Goal: Task Accomplishment & Management: Use online tool/utility

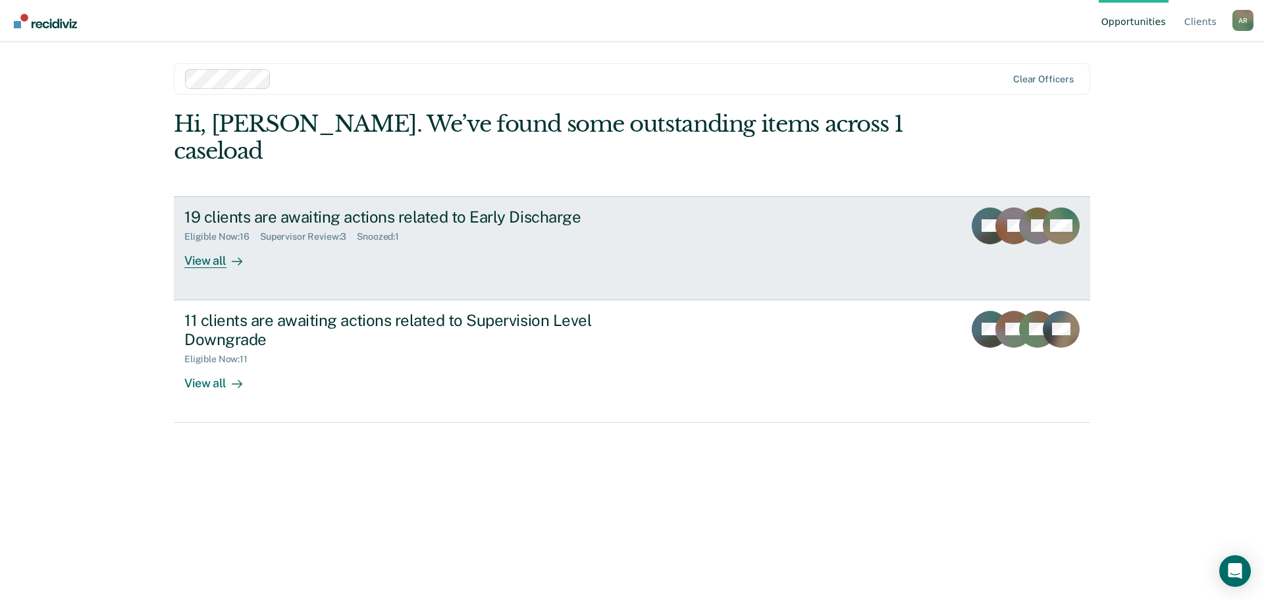
click at [610, 226] on div "Eligible Now : 16 Supervisor Review : 3 Snoozed : 1" at bounding box center [415, 234] width 462 height 16
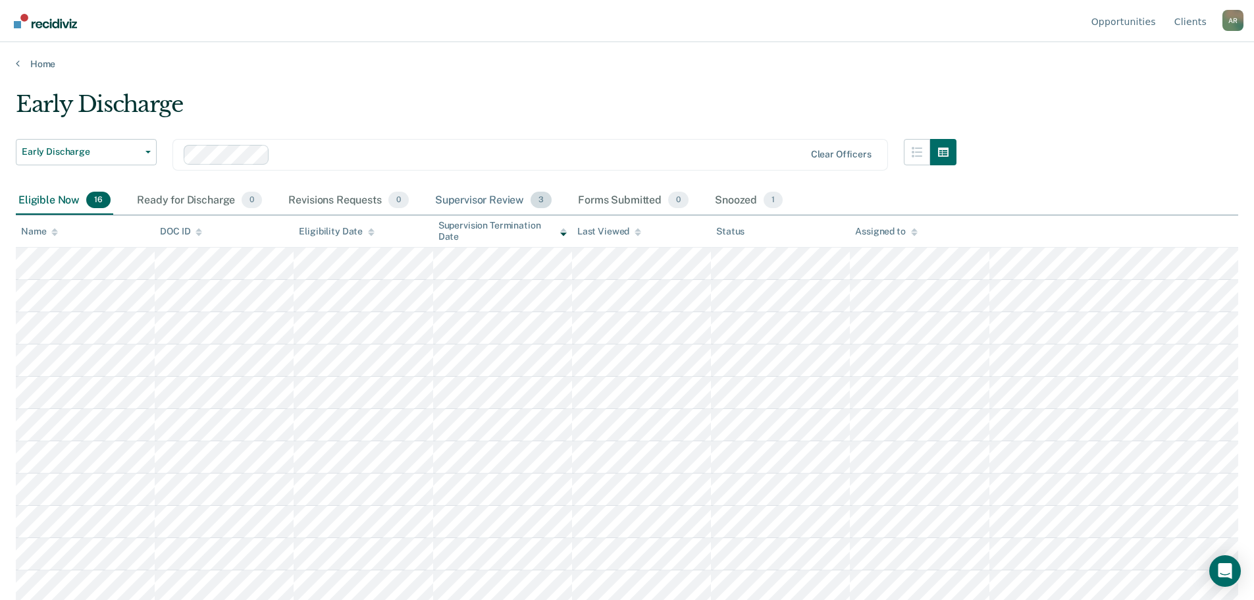
click at [496, 202] on div "Supervisor Review 3" at bounding box center [493, 200] width 122 height 29
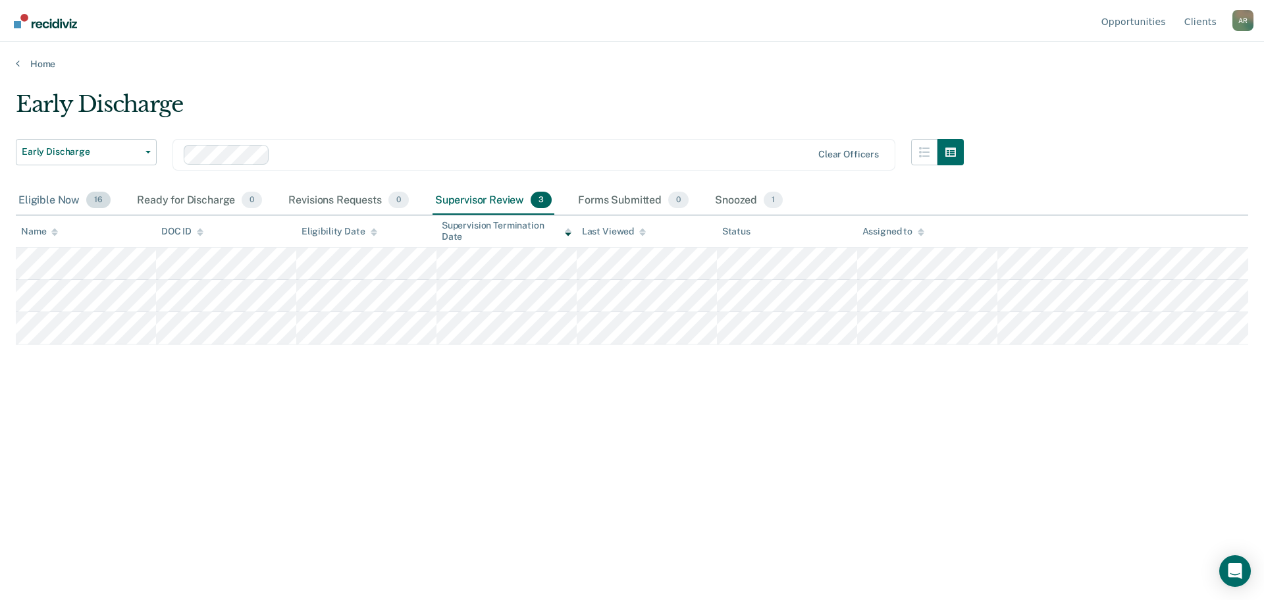
click at [57, 197] on div "Eligible Now 16" at bounding box center [64, 200] width 97 height 29
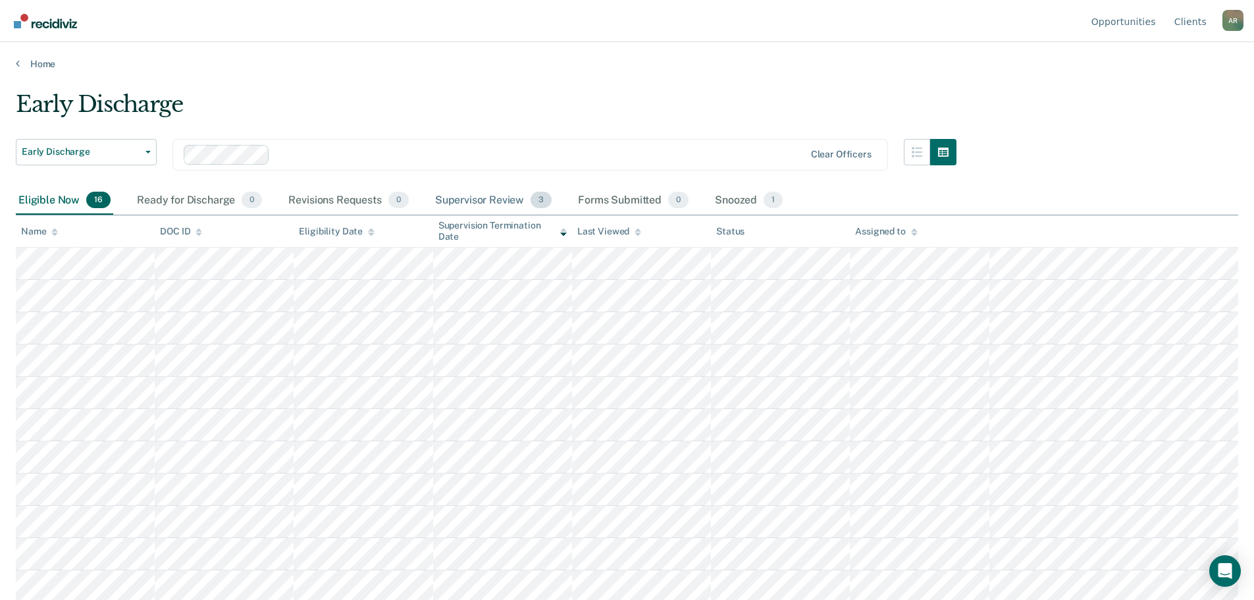
click at [484, 198] on div "Supervisor Review 3" at bounding box center [493, 200] width 122 height 29
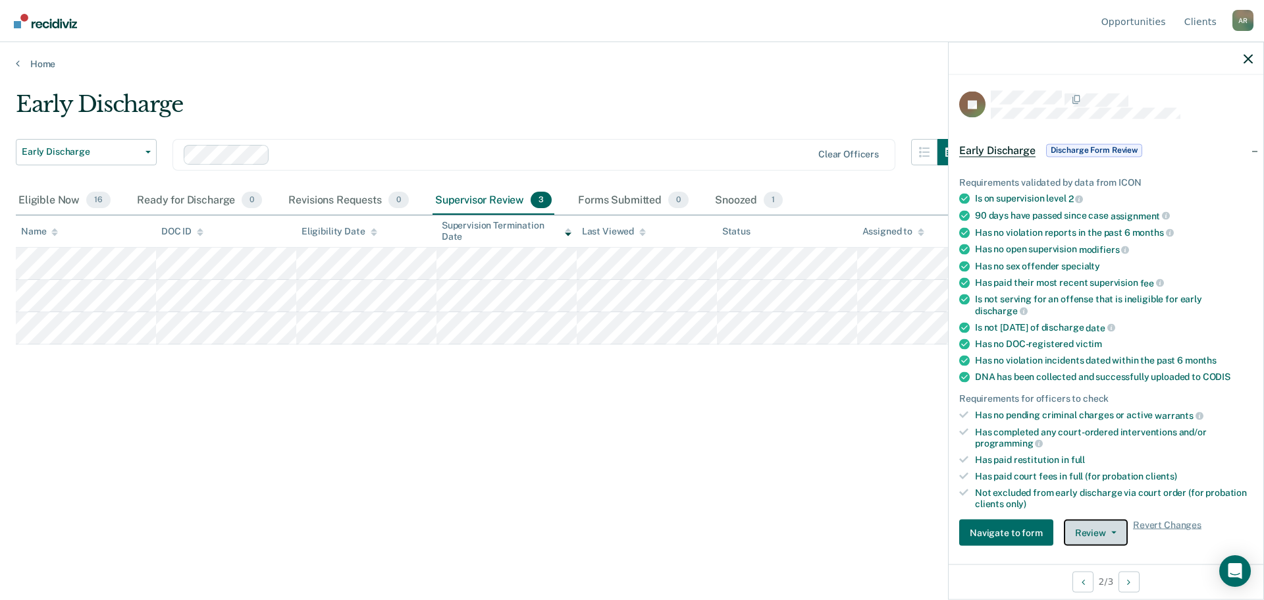
click at [1106, 532] on span "button" at bounding box center [1111, 532] width 11 height 3
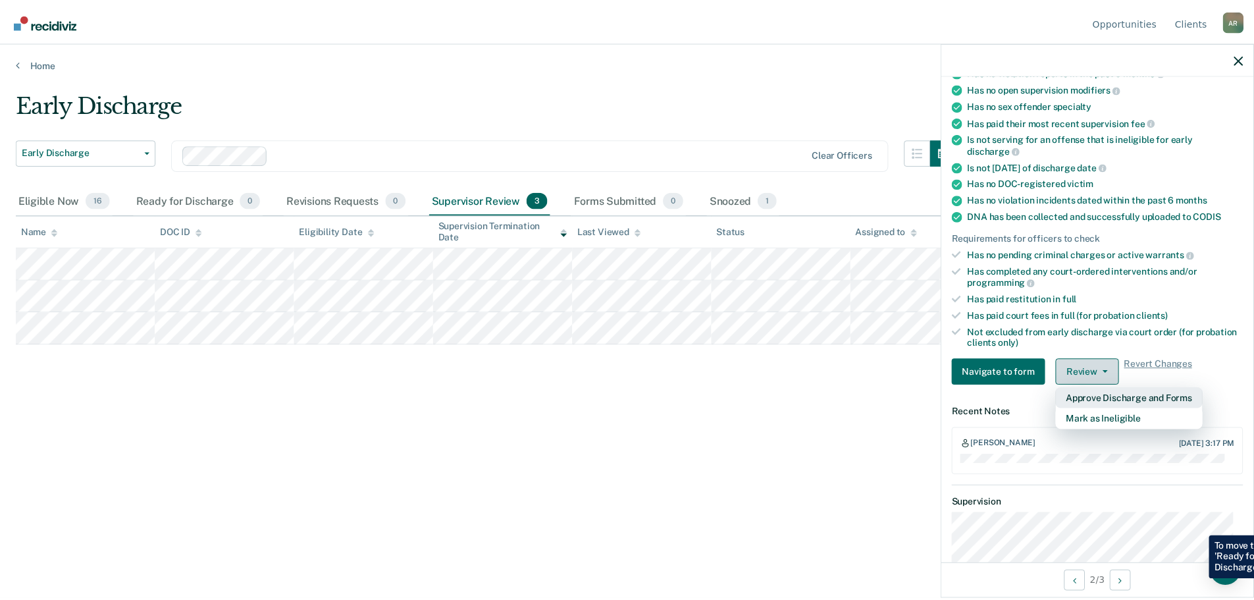
scroll to position [197, 0]
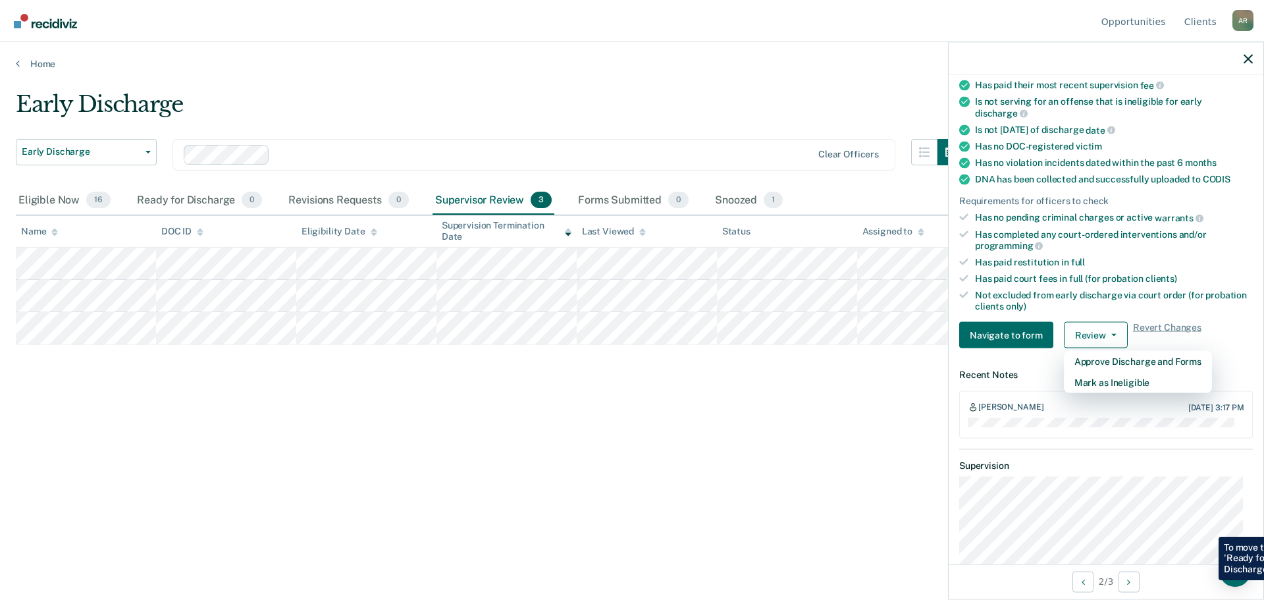
click at [843, 431] on div "Early Discharge Early Discharge Early Discharge Supervision Level Downgrade Cle…" at bounding box center [632, 296] width 1232 height 410
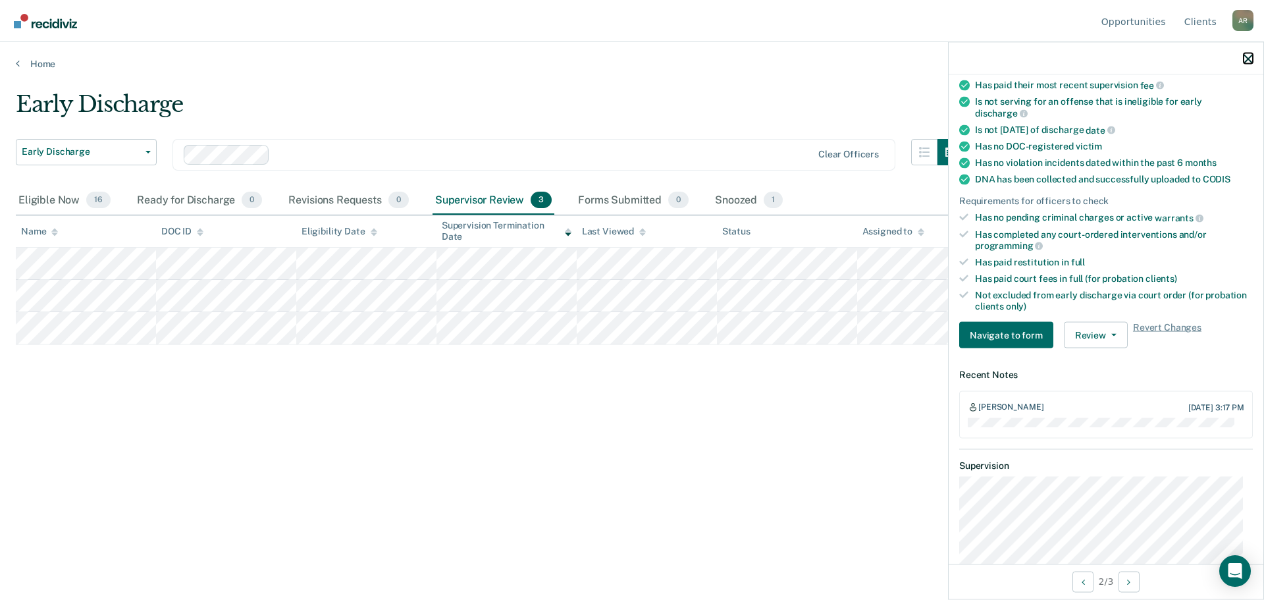
click at [1247, 61] on icon "button" at bounding box center [1247, 58] width 9 height 9
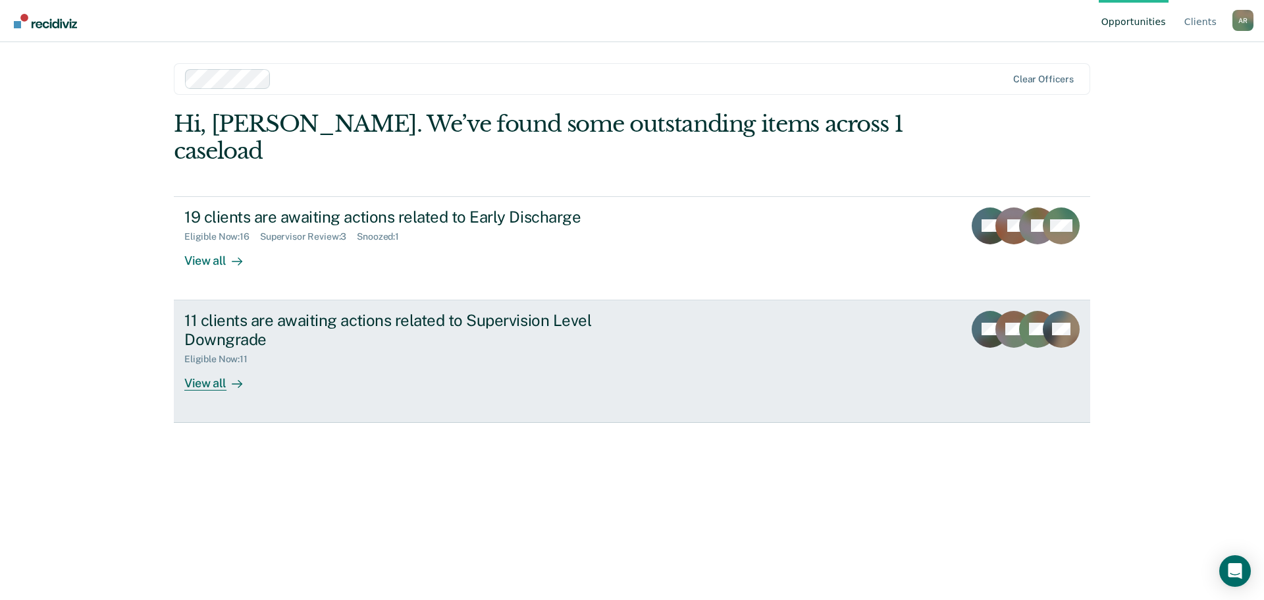
click at [371, 348] on div "Eligible Now : 11" at bounding box center [415, 356] width 462 height 16
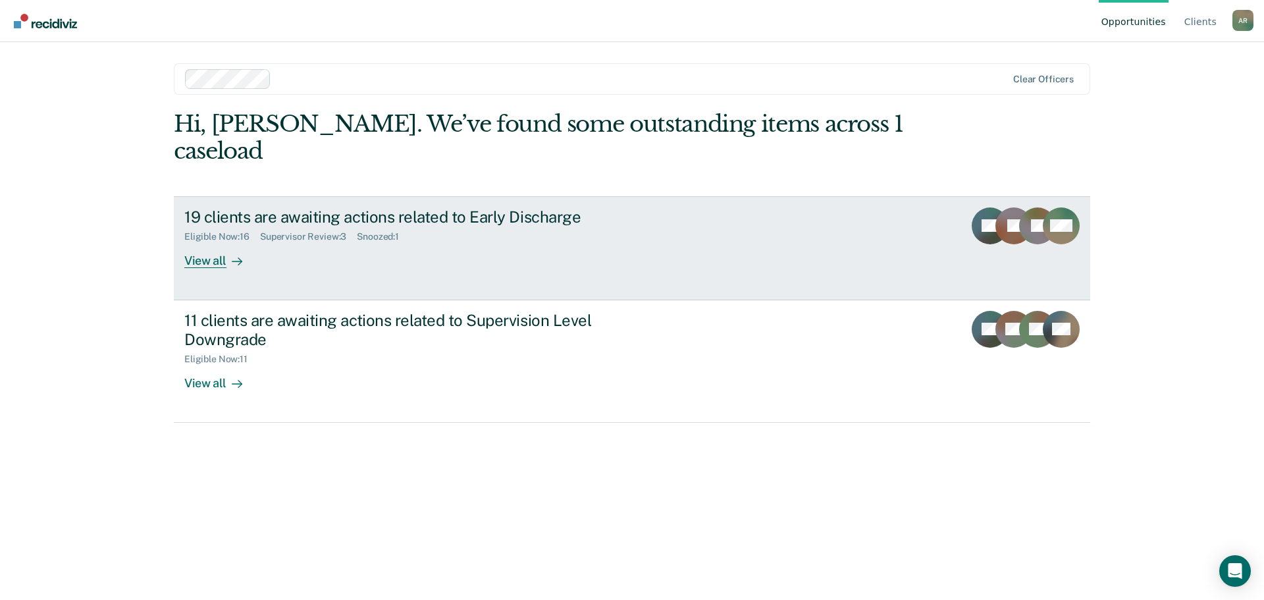
click at [299, 219] on div "19 clients are awaiting actions related to Early Discharge Eligible Now : 16 Su…" at bounding box center [431, 237] width 494 height 61
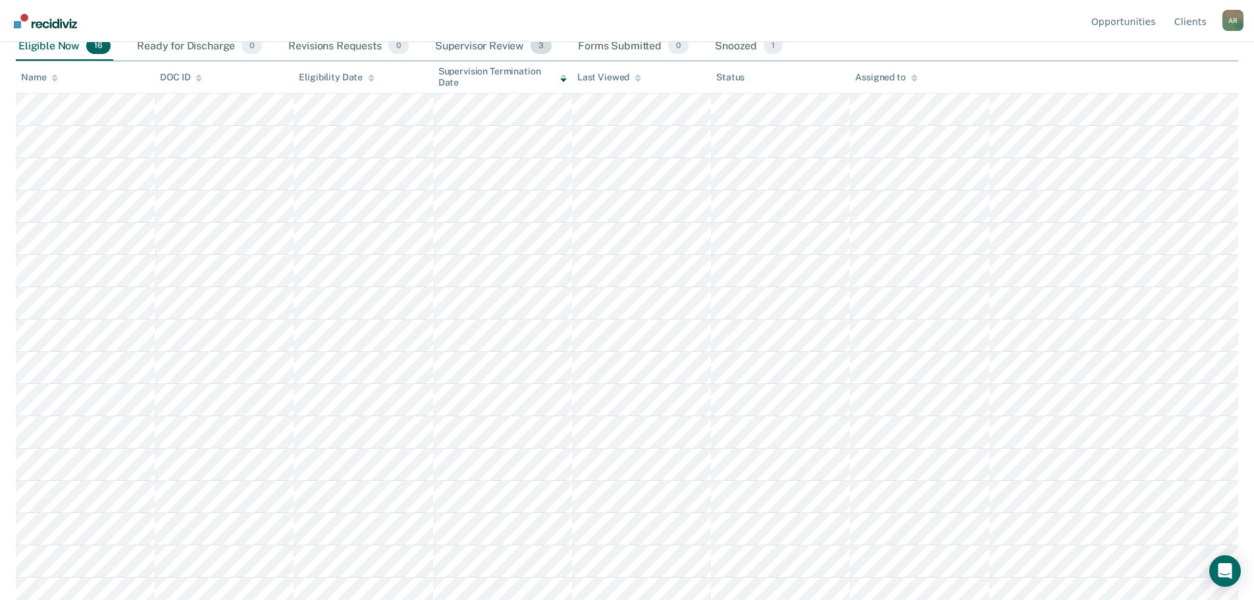
scroll to position [164, 0]
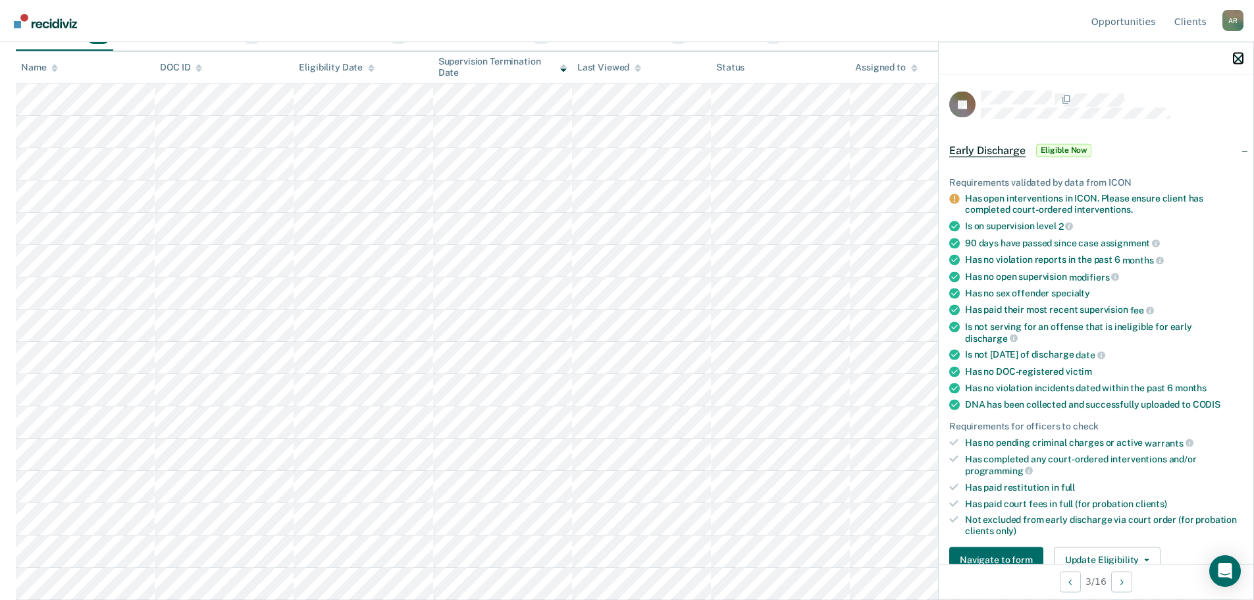
click at [1241, 59] on icon "button" at bounding box center [1238, 58] width 9 height 9
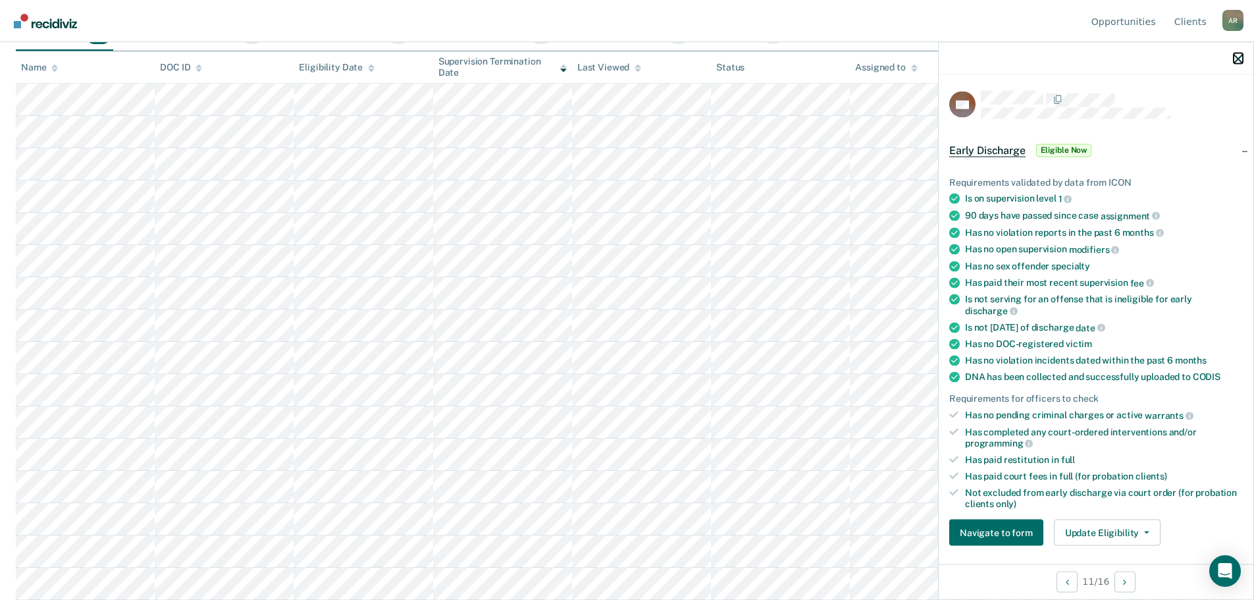
click at [1239, 59] on icon "button" at bounding box center [1238, 58] width 9 height 9
click at [1236, 57] on icon "button" at bounding box center [1238, 58] width 9 height 9
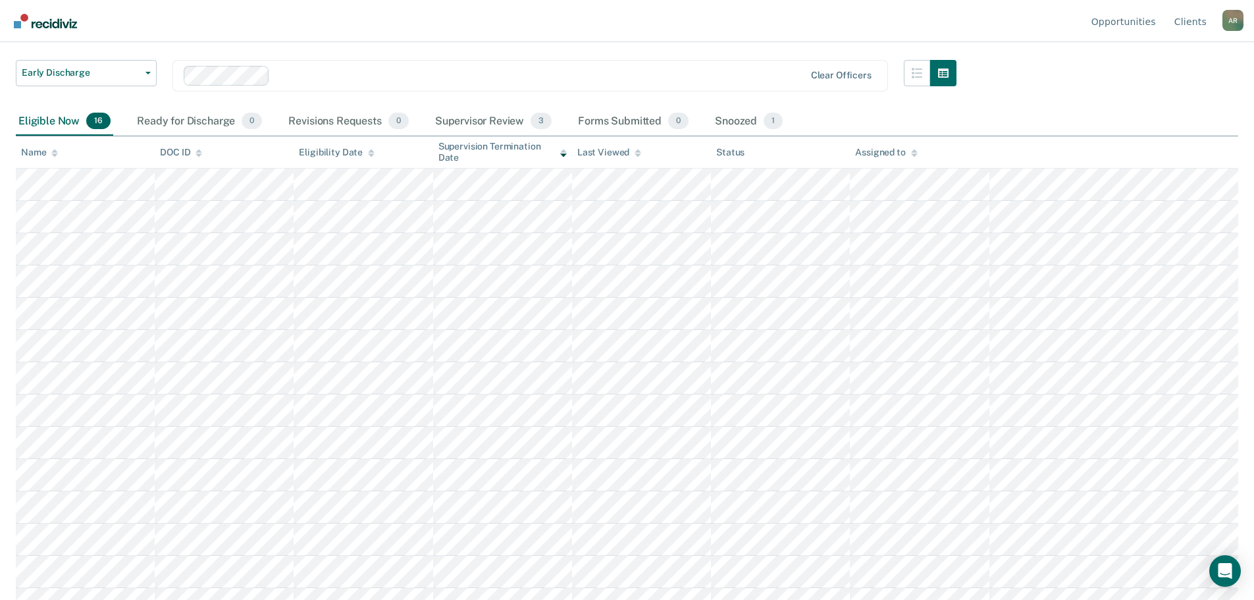
scroll to position [0, 0]
